Goal: Ask a question: Seek information or help from site administrators or community

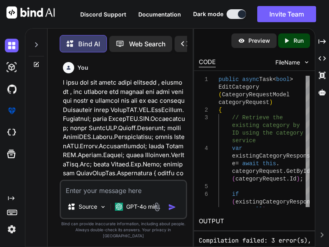
scroll to position [48317, 0]
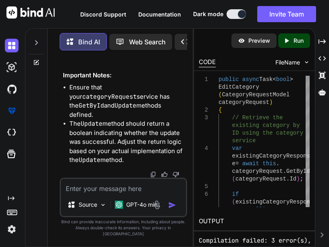
click at [74, 192] on textarea at bounding box center [123, 186] width 125 height 15
paste textarea "System.NullReferenceException: 'Object reference not set to an instance of an o…"
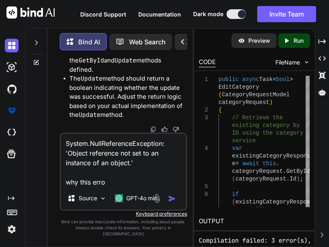
type textarea "System.NullReferenceException: 'Object reference not set to an instance of an o…"
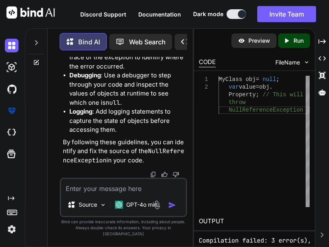
scroll to position [49536, 0]
click at [73, 192] on textarea at bounding box center [123, 186] width 125 height 15
paste textarea "public async Task<CategoryRequestModel> EditCategory(CategoryRequestModel categ…"
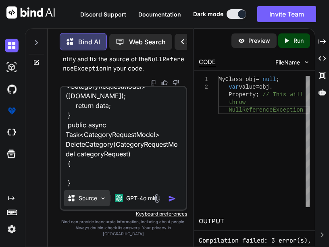
scroll to position [146, 0]
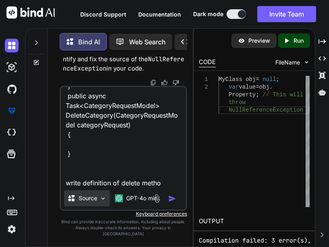
type textarea "public async Task<CategoryRequestModel> EditCategory(CategoryRequestModel categ…"
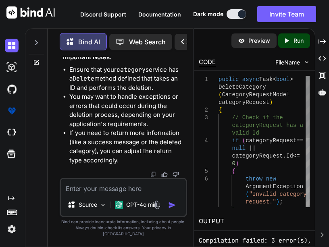
scroll to position [0, 0]
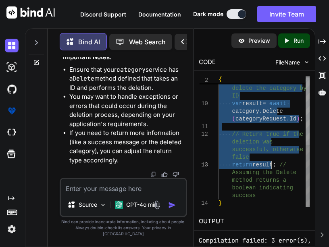
drag, startPoint x: 230, startPoint y: 138, endPoint x: 271, endPoint y: 164, distance: 48.6
type textarea "public async Task<bool> DeleteCategory(CategoryRequestModel categoryRequest) { …"
click at [308, 175] on div at bounding box center [308, 176] width 4 height 63
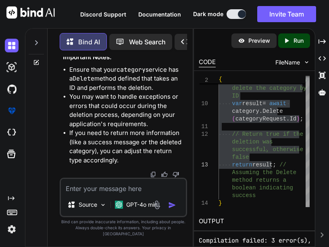
click at [91, 194] on textarea at bounding box center [123, 186] width 125 height 15
paste textarea "@model EcommWEB.Constant.Category <h2>Delete Category</h2> <h4 class="mb-3">Are…"
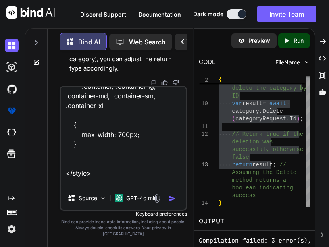
scroll to position [272, 0]
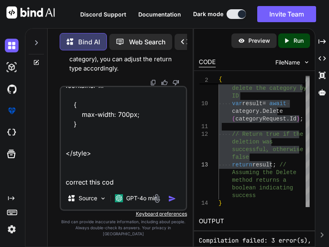
type textarea "@model EcommWEB.Constant.Category <h2>Delete Category</h2> <h4 class="mb-3">Are…"
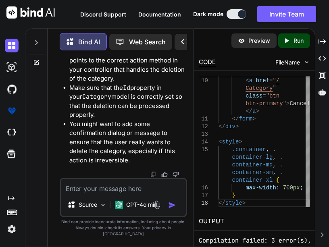
scroll to position [51119, 0]
click at [86, 193] on textarea at bounding box center [123, 186] width 125 height 15
paste textarea "Your app has entered a break state, but there is no code to show because all th…"
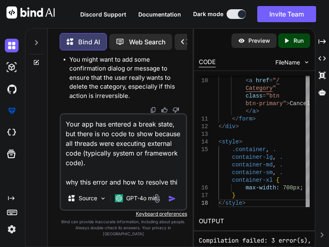
type textarea "Your app has entered a break state, but there is no code to show because all th…"
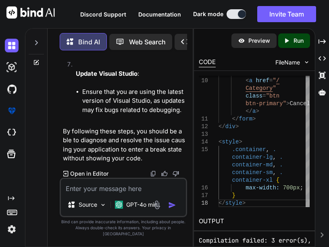
scroll to position [52111, 0]
click at [77, 191] on textarea at bounding box center [123, 186] width 125 height 15
paste textarea "using AutoMapper; using EcommAPI.[MEDICAL_DATA].ApiServices.Implementations; us…"
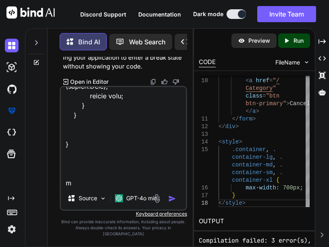
scroll to position [1047, 0]
type textarea "using AutoMapper; using EcommAPI.[MEDICAL_DATA].ApiServices.Implementations; us…"
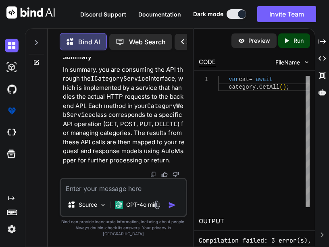
scroll to position [53343, 0]
